Goal: Task Accomplishment & Management: Manage account settings

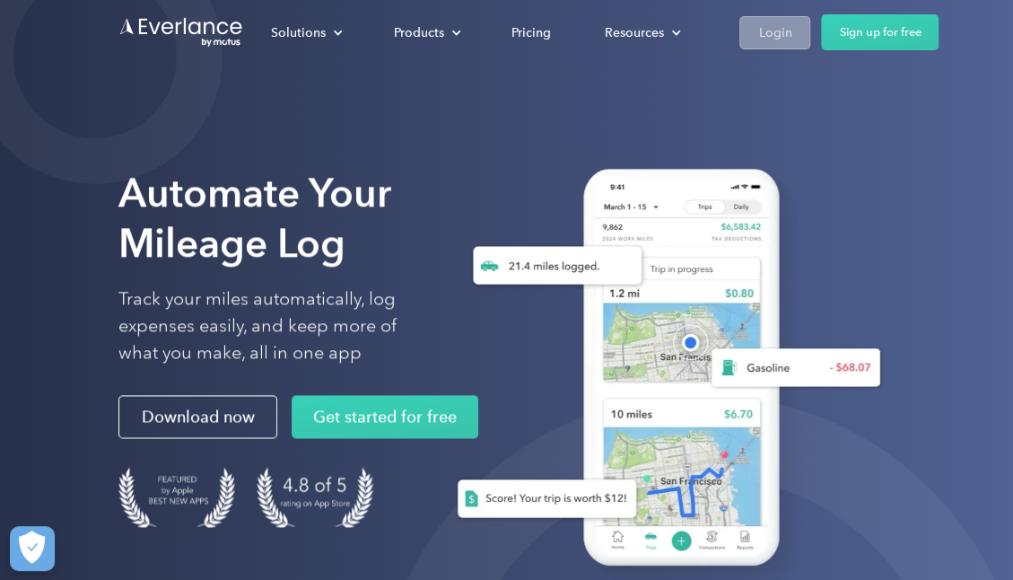
click at [775, 33] on div "Login" at bounding box center [774, 33] width 33 height 22
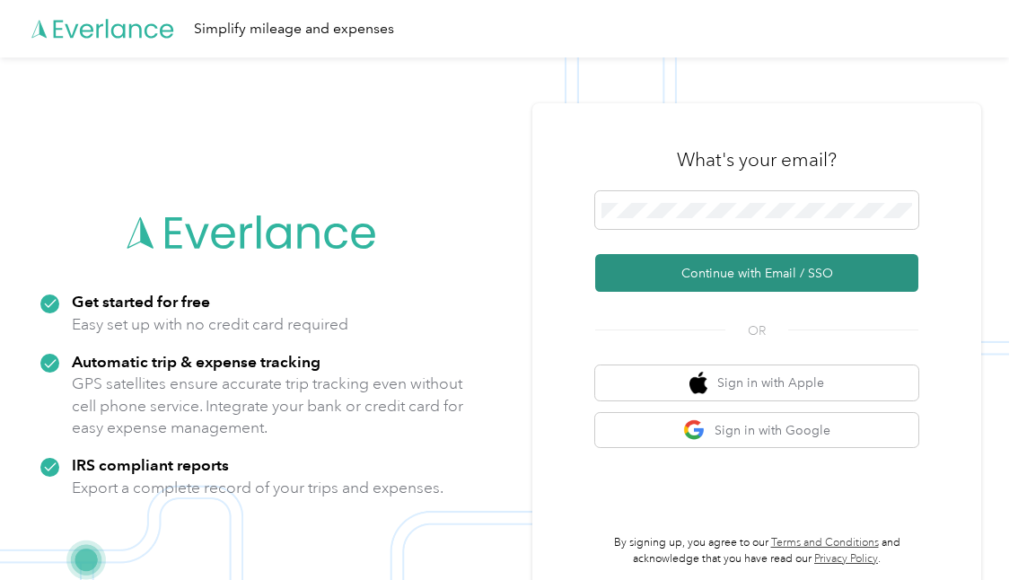
click at [770, 267] on button "Continue with Email / SSO" at bounding box center [756, 273] width 323 height 38
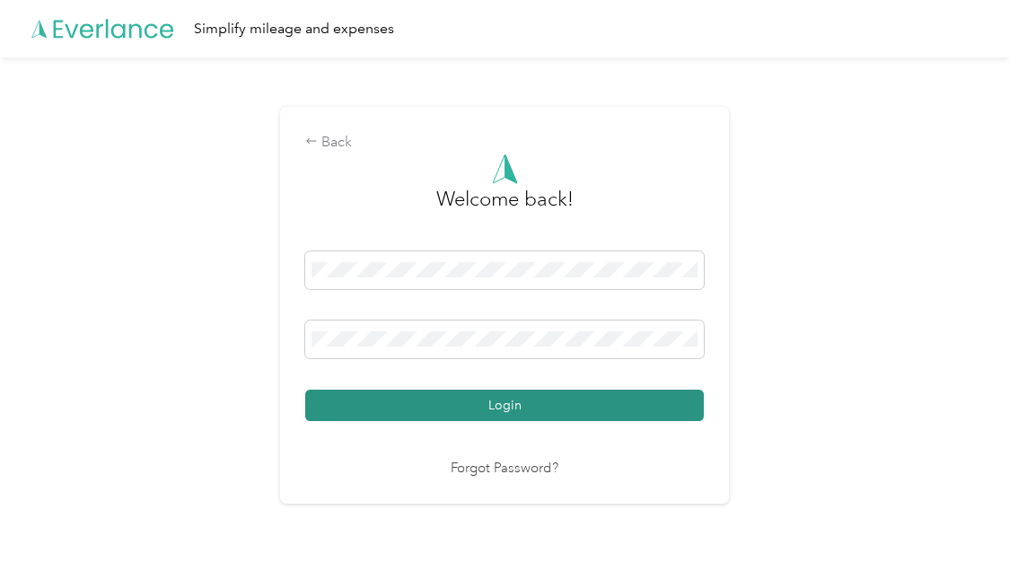
click at [497, 409] on button "Login" at bounding box center [504, 404] width 398 height 31
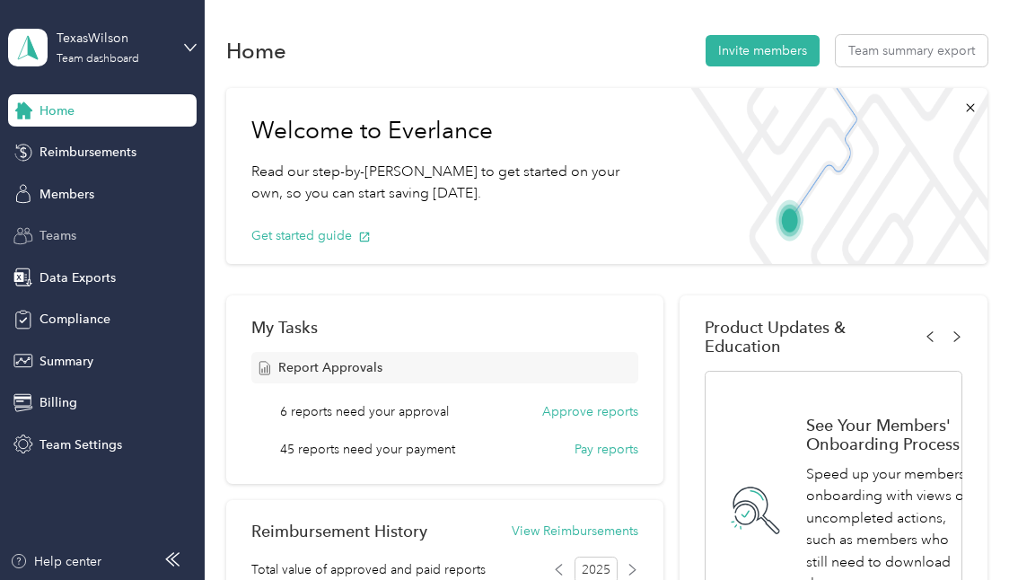
click at [69, 237] on span "Teams" at bounding box center [57, 235] width 37 height 19
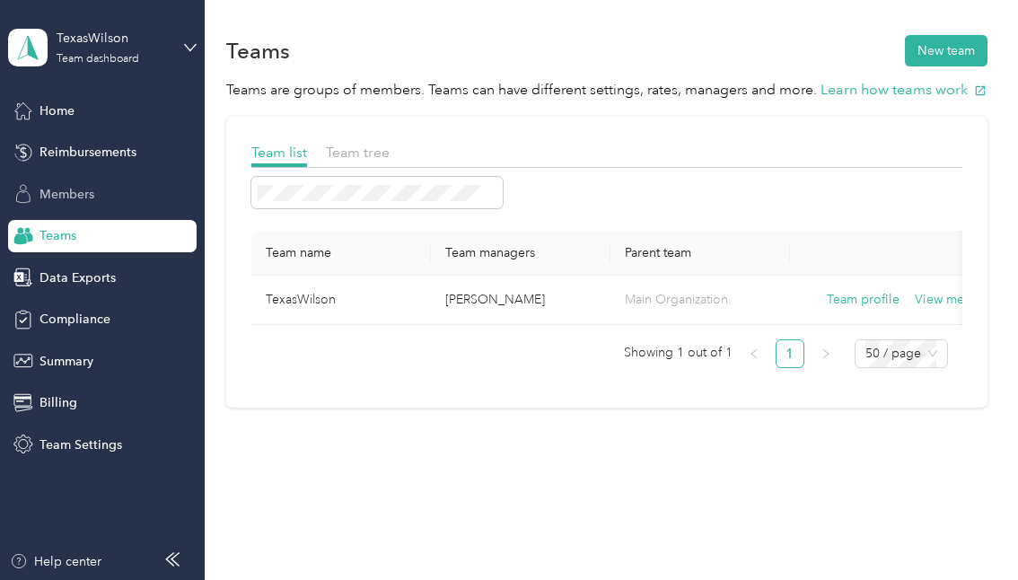
click at [74, 192] on span "Members" at bounding box center [66, 194] width 55 height 19
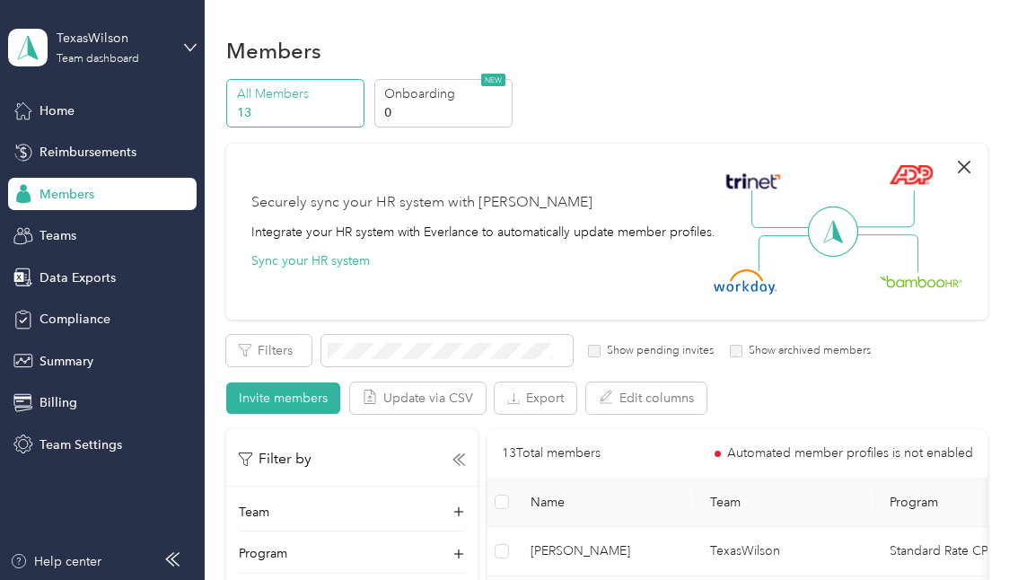
click at [953, 165] on icon "button" at bounding box center [964, 167] width 22 height 22
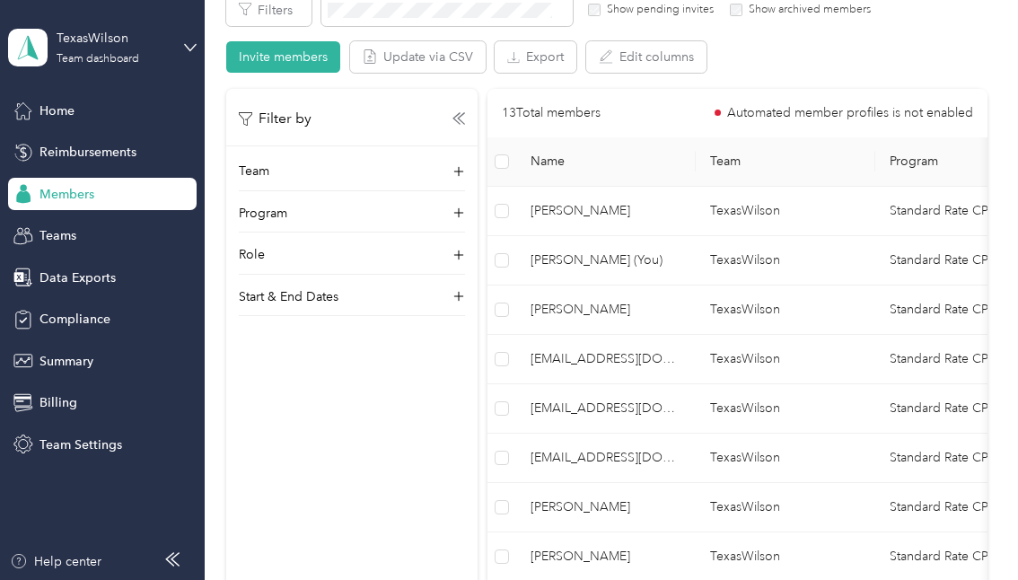
scroll to position [142, 0]
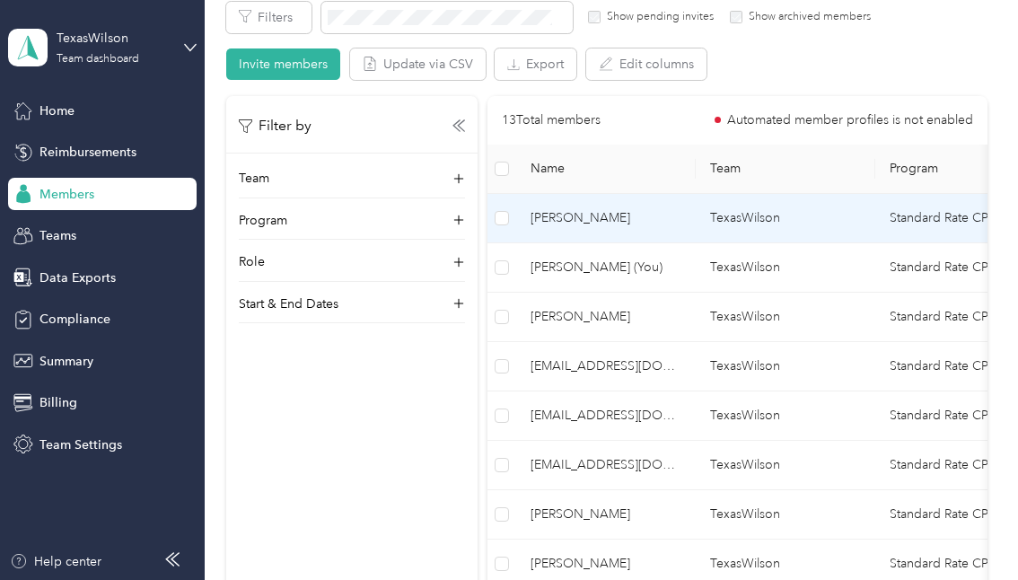
click at [576, 213] on span "Grant Gunther" at bounding box center [605, 218] width 151 height 20
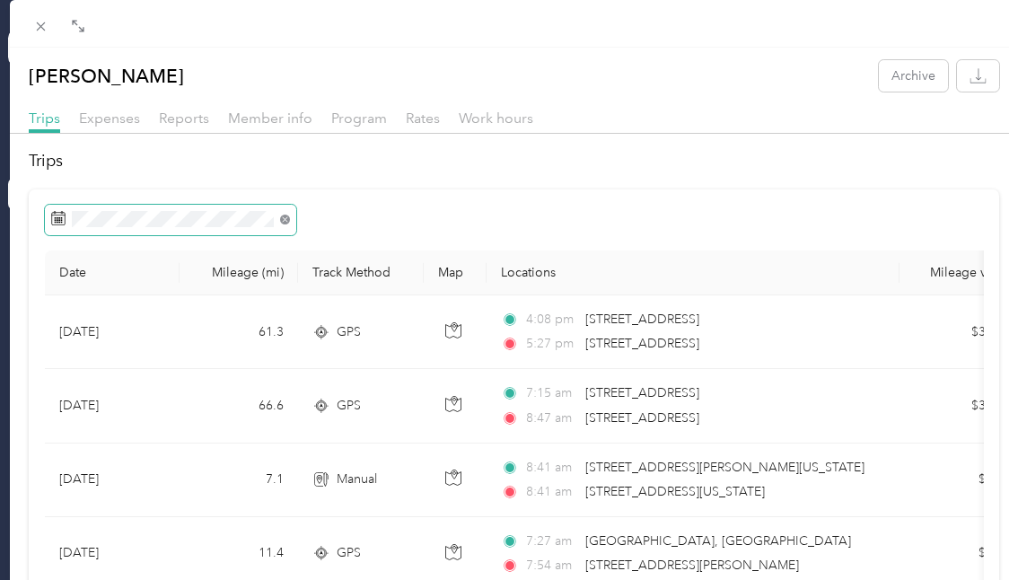
click at [284, 222] on icon at bounding box center [285, 219] width 10 height 10
click at [57, 217] on icon at bounding box center [58, 218] width 14 height 14
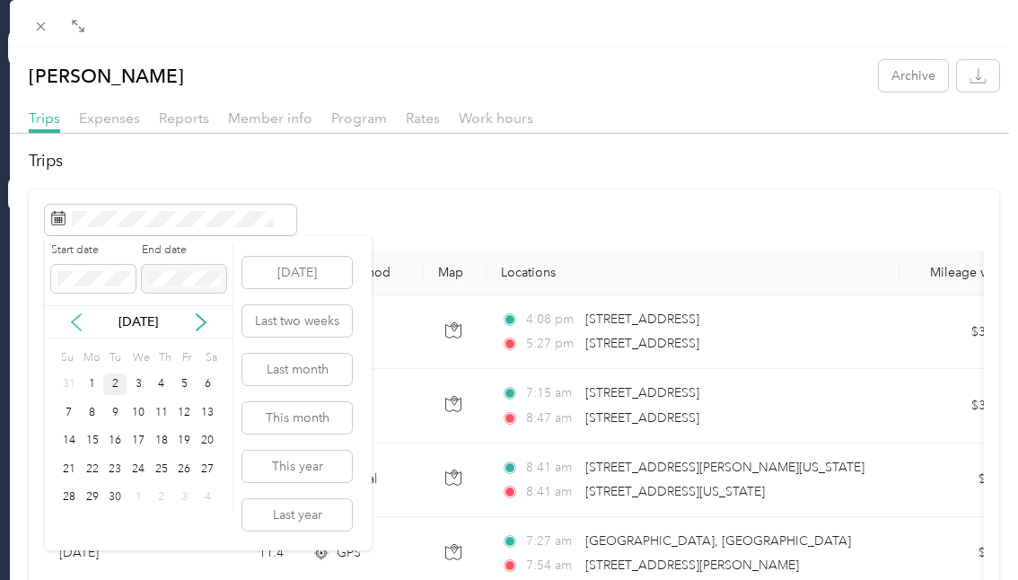
click at [74, 315] on icon at bounding box center [76, 322] width 18 height 18
click at [185, 376] on div "1" at bounding box center [184, 384] width 23 height 22
click at [66, 520] on div "31" at bounding box center [68, 525] width 23 height 22
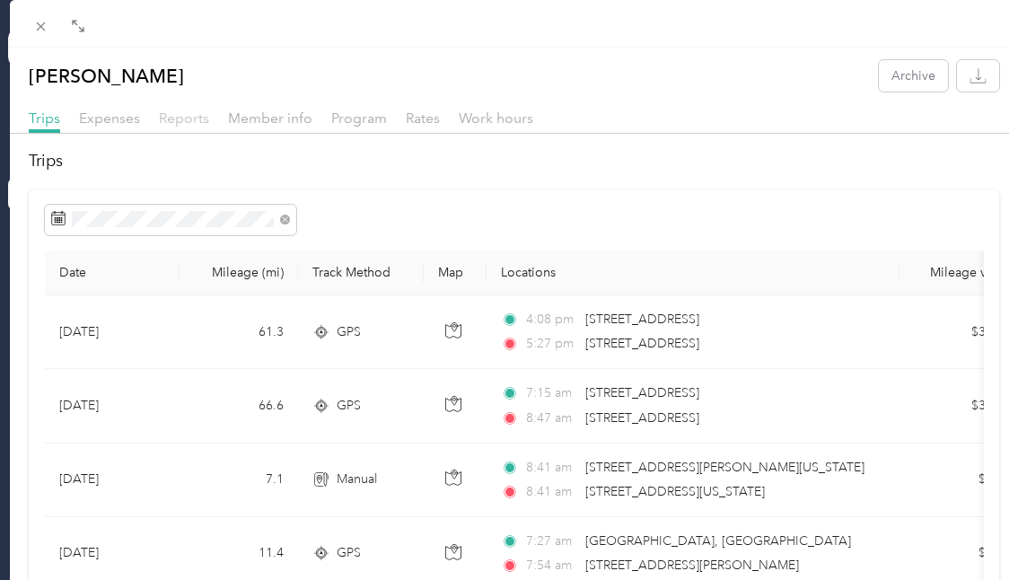
click at [183, 121] on span "Reports" at bounding box center [184, 117] width 50 height 17
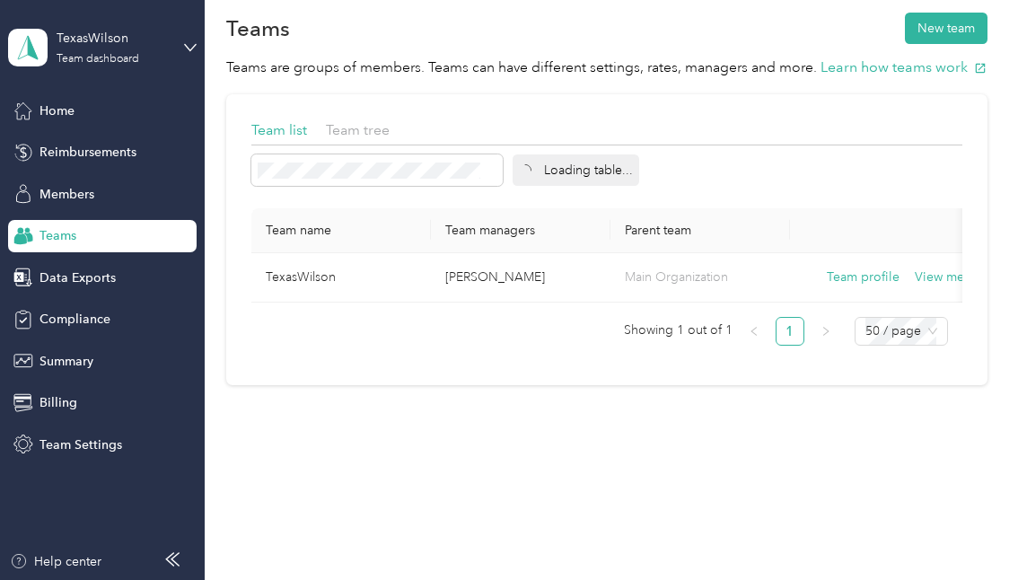
scroll to position [57, 0]
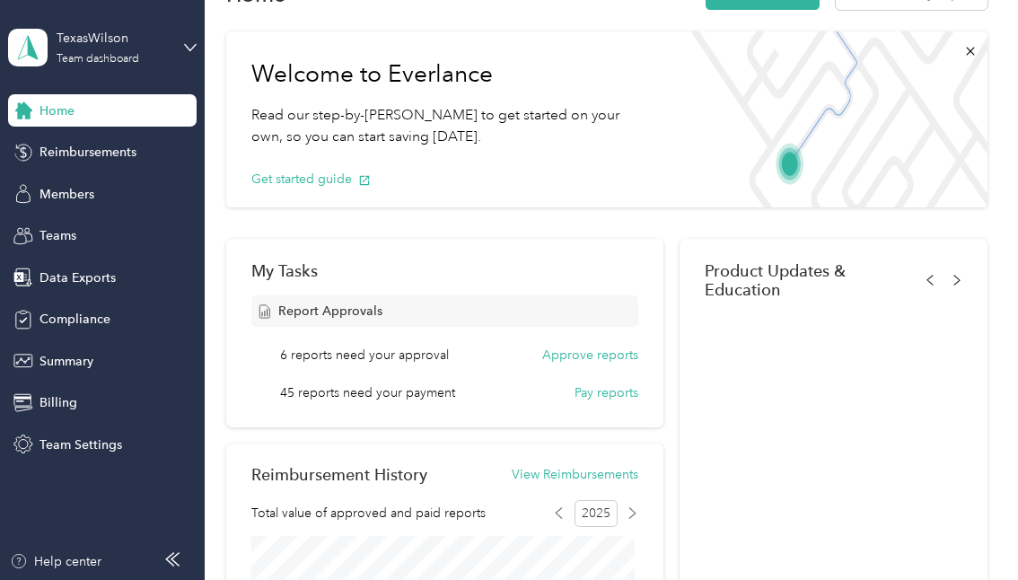
scroll to position [142, 0]
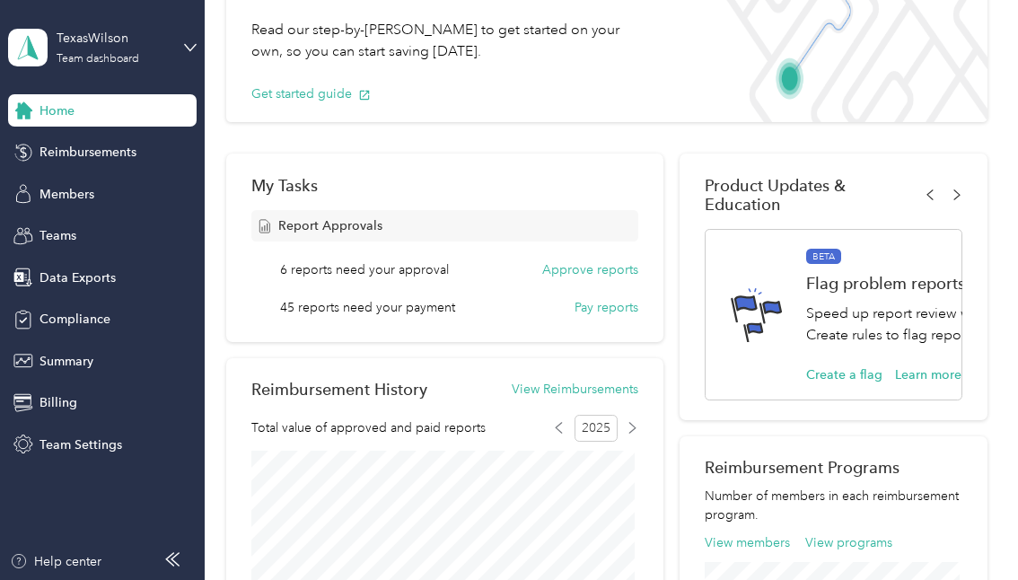
click at [442, 137] on div "Welcome to Everlance Read our step-by-step guide to get started on your own, so…" at bounding box center [606, 552] width 760 height 1231
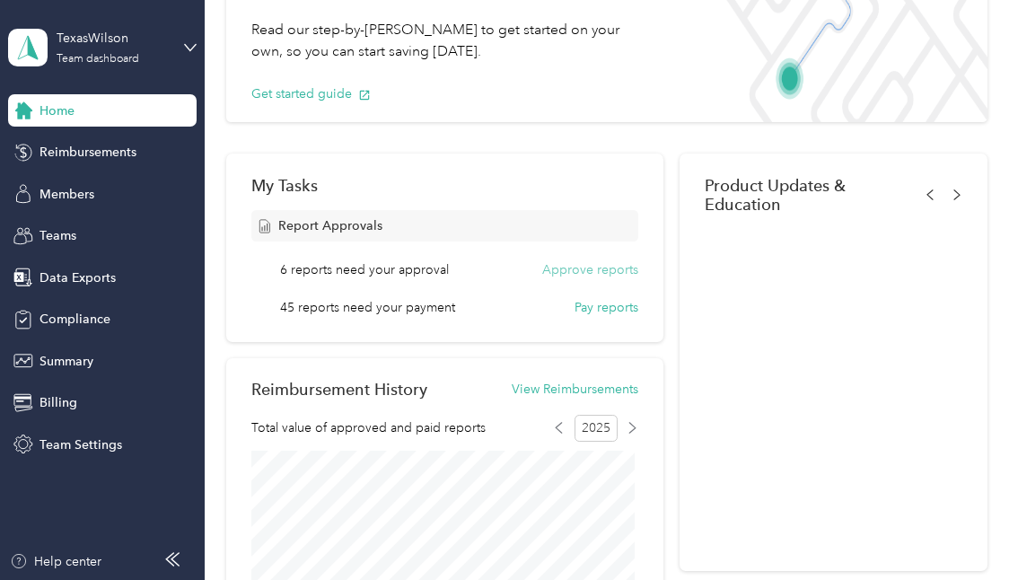
click at [590, 269] on button "Approve reports" at bounding box center [590, 269] width 96 height 19
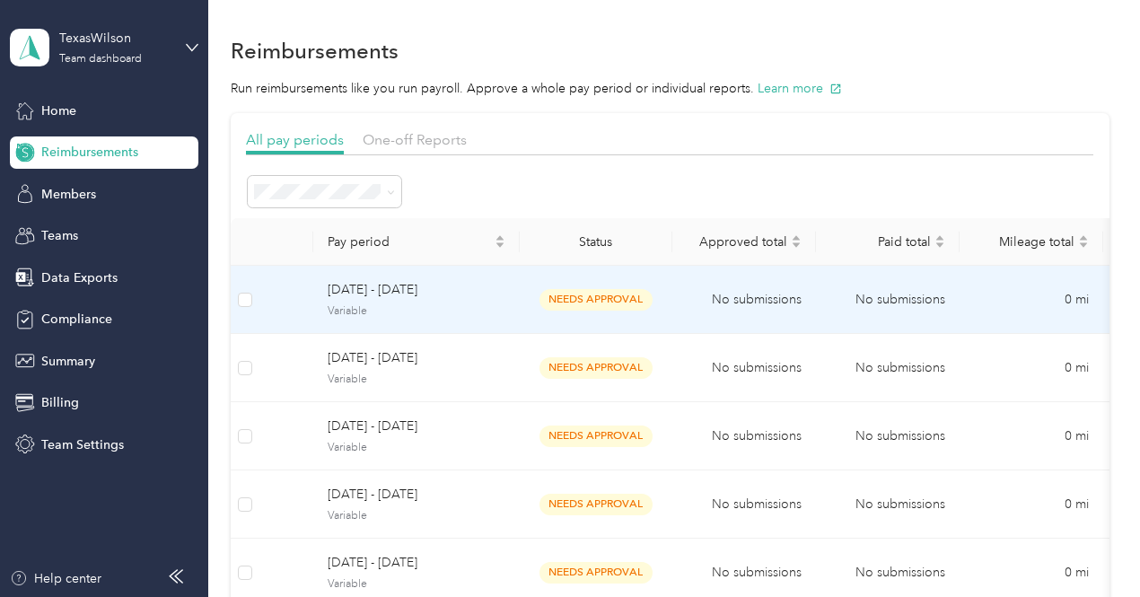
click at [603, 291] on span "needs approval" at bounding box center [595, 299] width 113 height 21
click at [574, 289] on span "needs approval" at bounding box center [595, 299] width 113 height 21
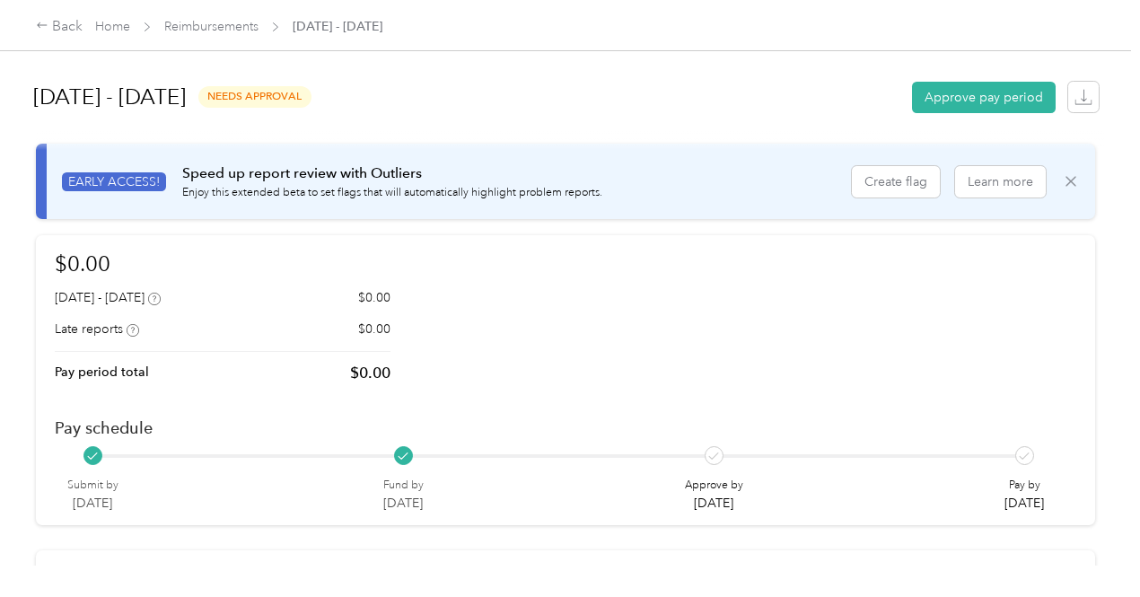
click at [1017, 176] on icon at bounding box center [1071, 181] width 18 height 18
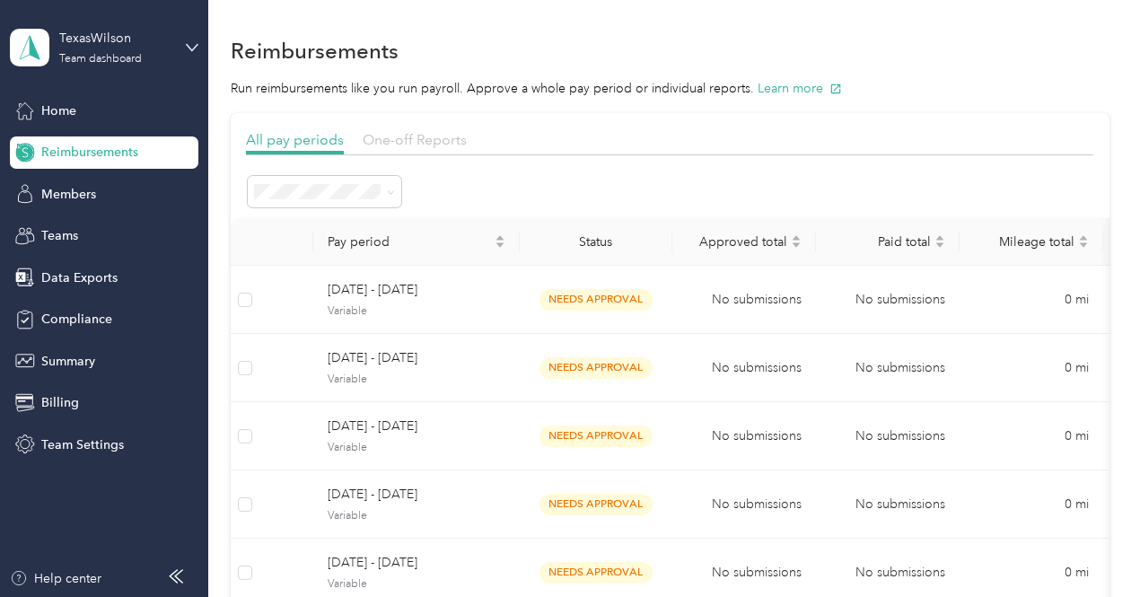
click at [401, 138] on span "One-off Reports" at bounding box center [415, 139] width 104 height 17
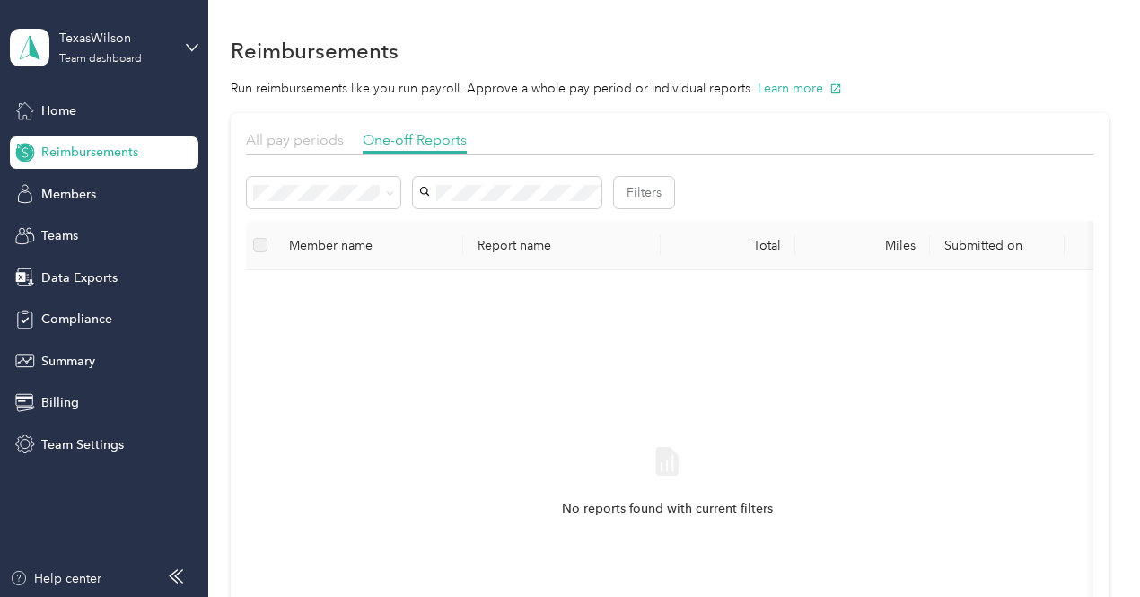
click at [329, 134] on span "All pay periods" at bounding box center [295, 139] width 98 height 17
